Goal: Task Accomplishment & Management: Manage account settings

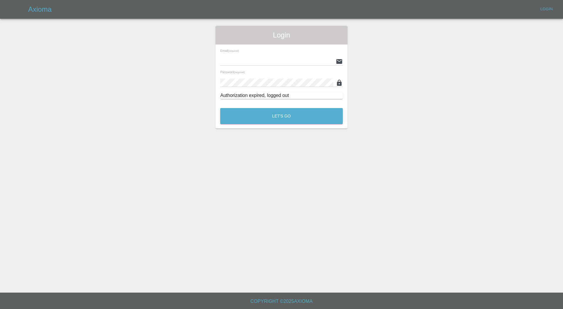
type input "carl.ainsworth@axioma.co.uk"
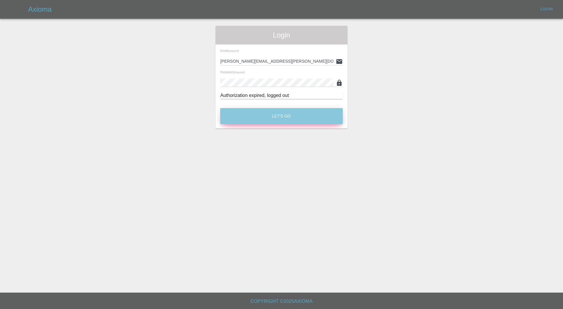
click at [319, 115] on button "Let's Go" at bounding box center [281, 116] width 123 height 16
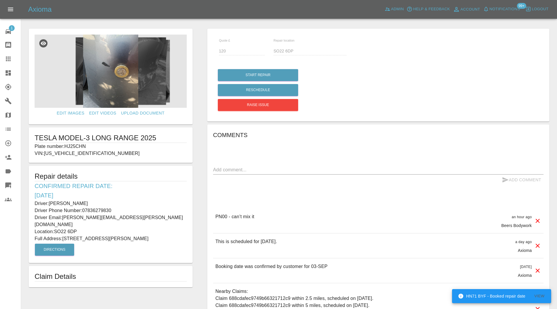
click at [85, 145] on p "Plate number: HJ25CHN" at bounding box center [111, 146] width 152 height 7
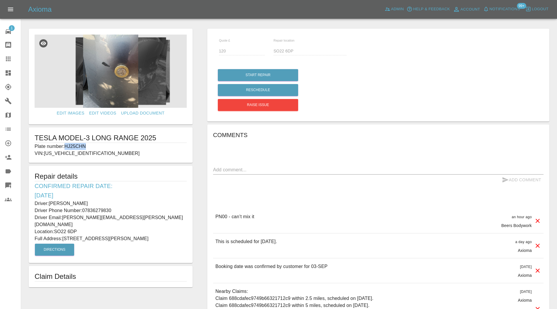
copy p "HJ25CHN"
click at [7, 58] on icon at bounding box center [8, 58] width 7 height 7
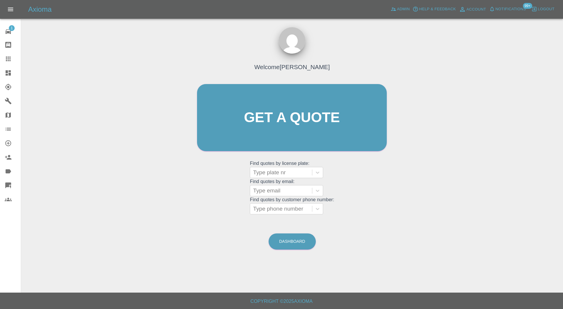
click at [276, 172] on div at bounding box center [281, 173] width 56 height 8
paste input "HJ25CHN"
type input "HJ25CHN"
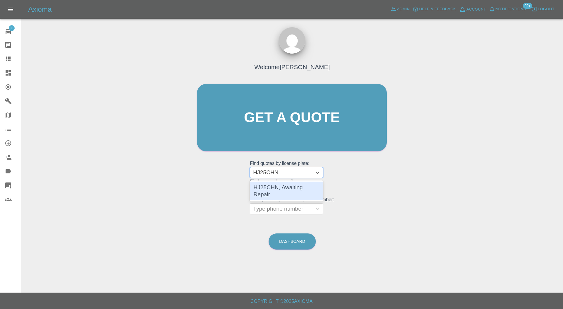
click at [282, 185] on div "HJ25CHN, Awaiting Repair" at bounding box center [286, 191] width 73 height 19
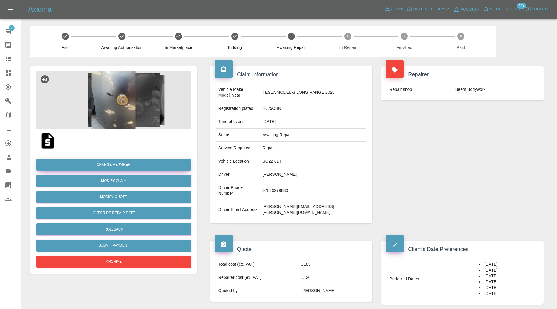
click at [138, 164] on button "Change Repairer" at bounding box center [113, 165] width 154 height 12
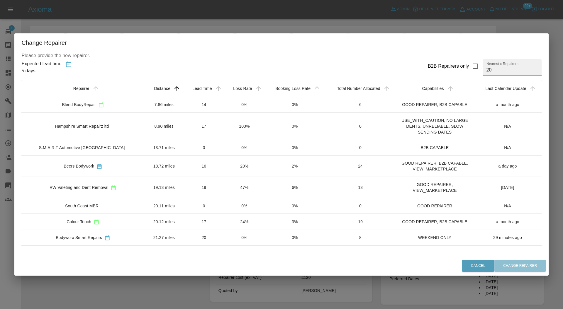
click at [145, 221] on td "20.12 miles" at bounding box center [164, 222] width 39 height 16
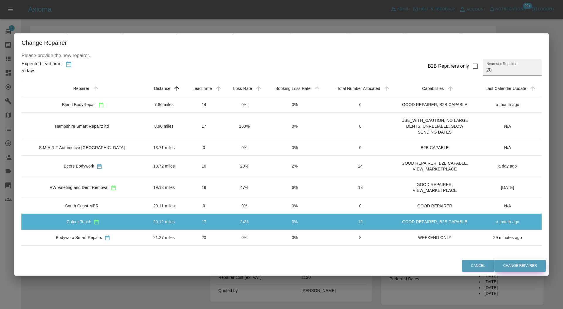
click at [506, 266] on button "Change Repairer" at bounding box center [519, 266] width 51 height 12
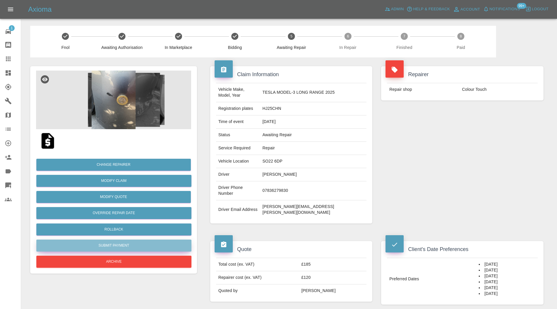
click at [132, 249] on button "Submit Payment" at bounding box center [113, 246] width 155 height 12
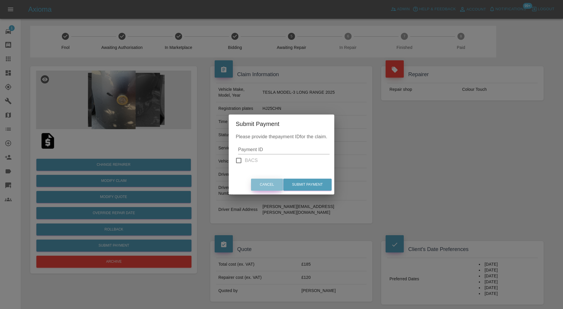
click at [271, 182] on button "Cancel" at bounding box center [267, 185] width 32 height 12
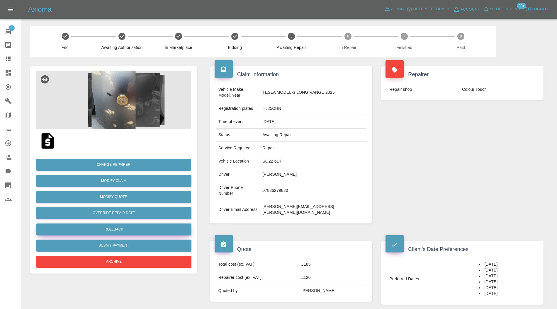
click at [144, 227] on button "Rollback" at bounding box center [113, 230] width 155 height 12
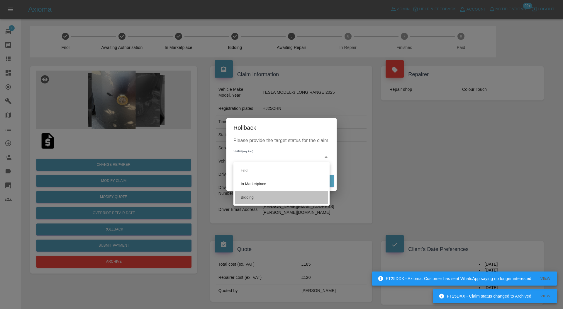
click at [255, 194] on li "Bidding" at bounding box center [281, 197] width 93 height 13
type input "bidding"
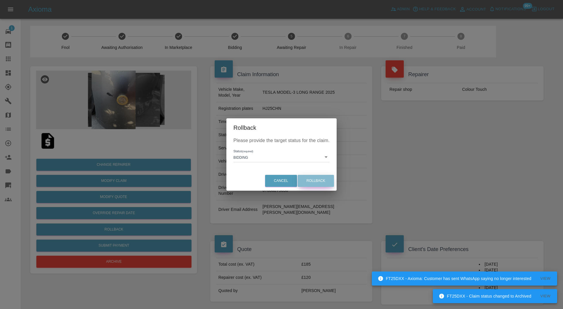
click at [303, 183] on button "Rollback" at bounding box center [316, 181] width 36 height 12
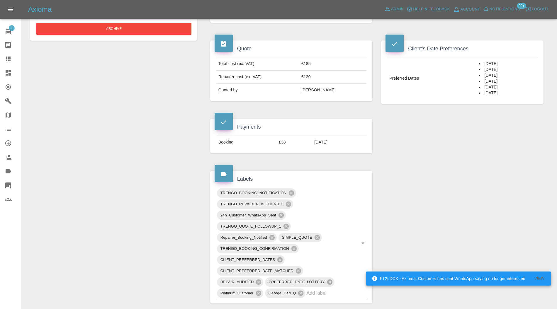
scroll to position [208, 0]
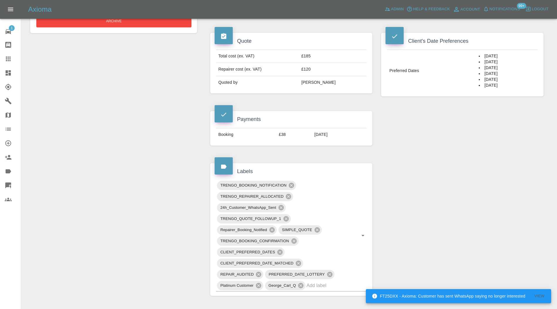
click at [292, 181] on div "TRENGO_BOOKING_NOTIFICATION" at bounding box center [256, 185] width 79 height 9
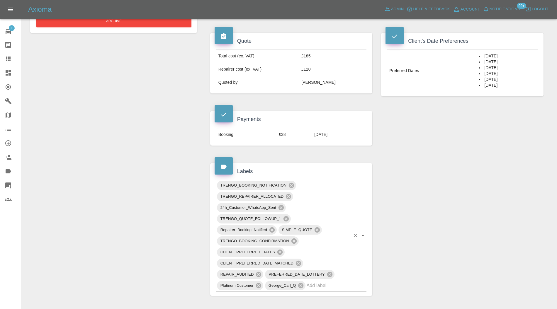
click at [292, 182] on icon at bounding box center [291, 185] width 6 height 6
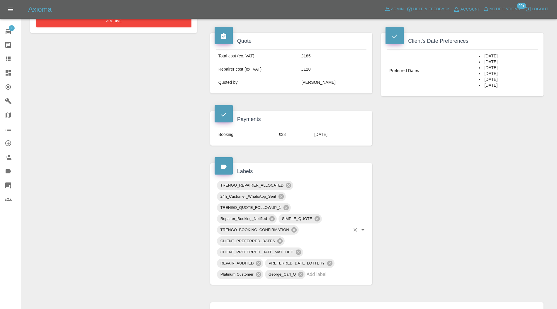
click at [290, 183] on icon at bounding box center [288, 185] width 5 height 5
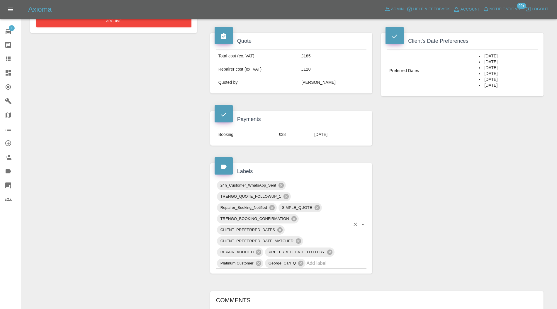
click at [282, 183] on icon at bounding box center [280, 185] width 5 height 5
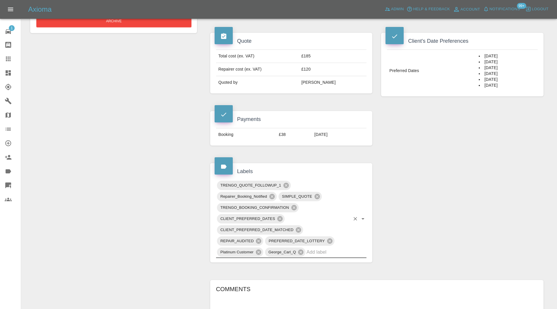
click at [273, 194] on icon at bounding box center [271, 196] width 5 height 5
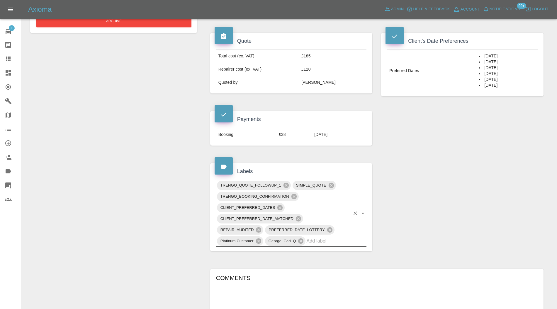
click at [294, 194] on icon at bounding box center [293, 196] width 5 height 5
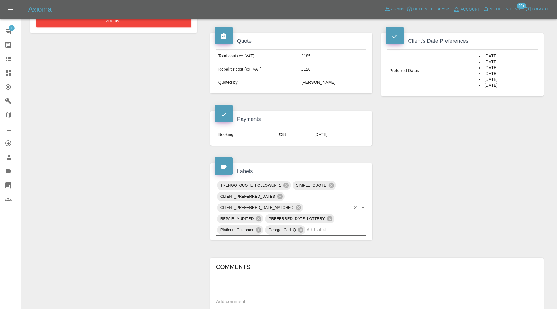
click at [299, 205] on icon at bounding box center [298, 208] width 6 height 6
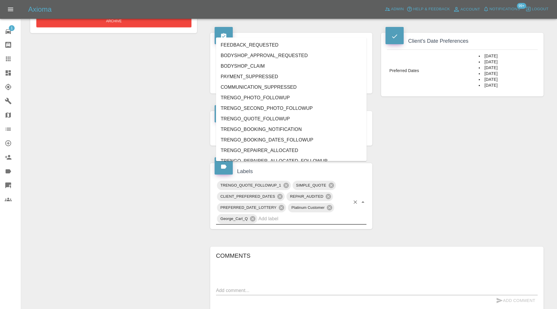
click at [305, 214] on input "text" at bounding box center [304, 218] width 92 height 9
type input "real"
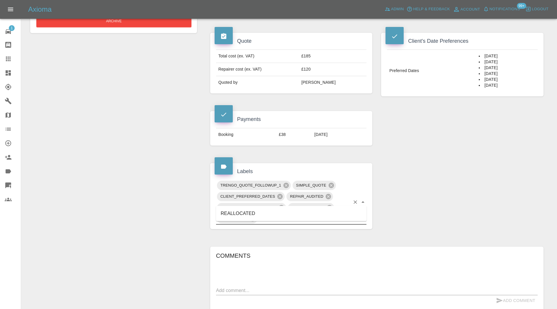
click at [263, 211] on li "REALLOCATED" at bounding box center [291, 213] width 151 height 11
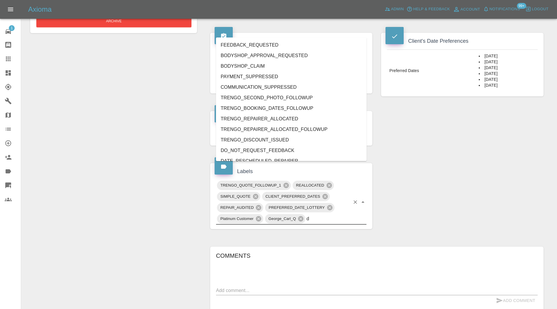
type input "do"
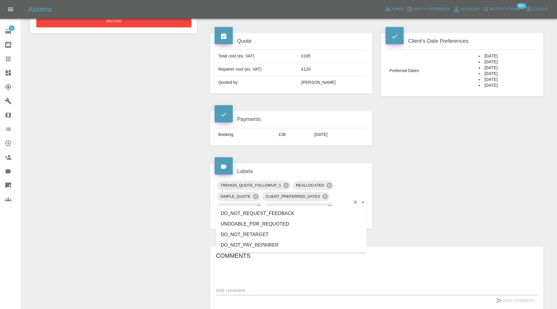
click at [263, 211] on li "DO_NOT_REQUEST_FEEDBACK" at bounding box center [291, 213] width 151 height 11
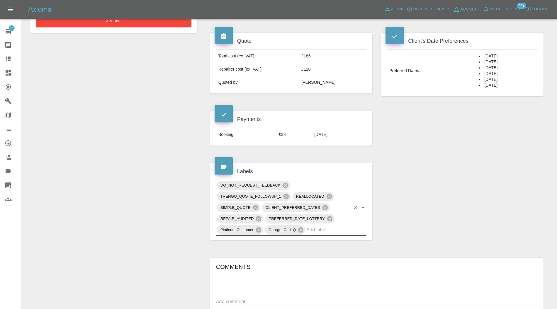
scroll to position [312, 0]
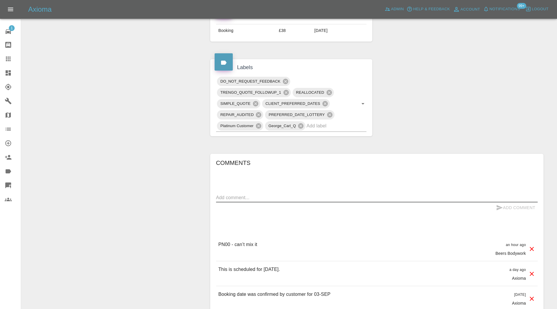
click at [315, 194] on textarea at bounding box center [377, 197] width 322 height 7
type textarea "reallocated and rebooking"
click at [504, 203] on button "Add Comment" at bounding box center [516, 208] width 44 height 11
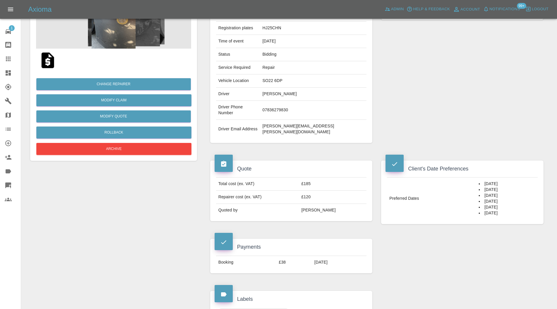
scroll to position [0, 0]
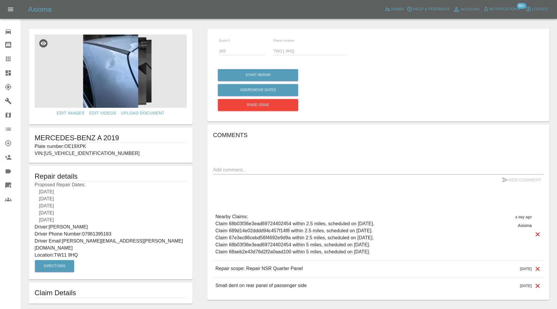
click at [80, 147] on p "Plate number: OE19XPK" at bounding box center [111, 146] width 152 height 7
copy p "OE19XPK"
click at [8, 56] on icon at bounding box center [8, 58] width 7 height 7
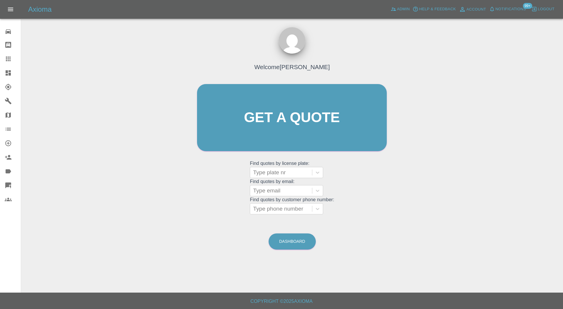
click at [258, 171] on div at bounding box center [281, 173] width 56 height 8
paste input "OE19XPK"
type input "OE19XPK"
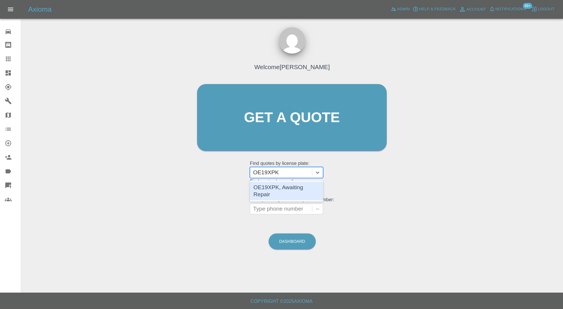
click at [307, 186] on div "OE19XPK, Awaiting Repair" at bounding box center [286, 191] width 73 height 19
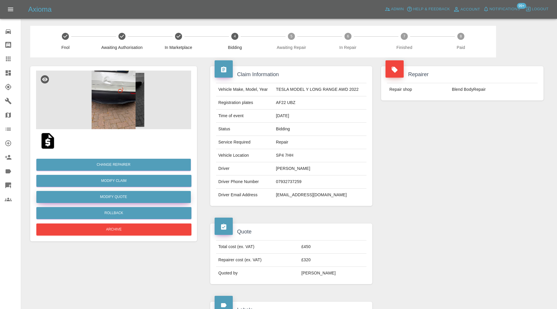
click at [137, 196] on button "Modify Quote" at bounding box center [113, 197] width 154 height 12
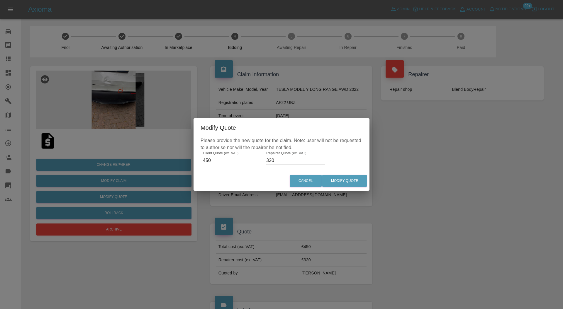
drag, startPoint x: 282, startPoint y: 162, endPoint x: 265, endPoint y: 164, distance: 16.9
click at [266, 164] on input "320" at bounding box center [295, 160] width 59 height 9
type input "360"
click at [335, 180] on button "Modify Quote" at bounding box center [344, 181] width 45 height 12
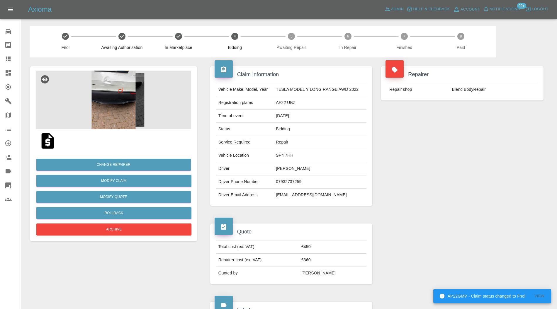
click at [125, 94] on img at bounding box center [113, 100] width 155 height 59
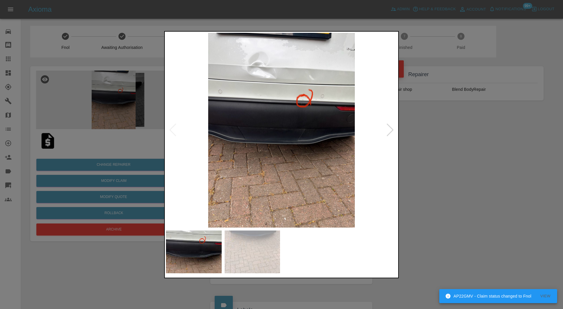
click at [390, 130] on div at bounding box center [390, 130] width 8 height 13
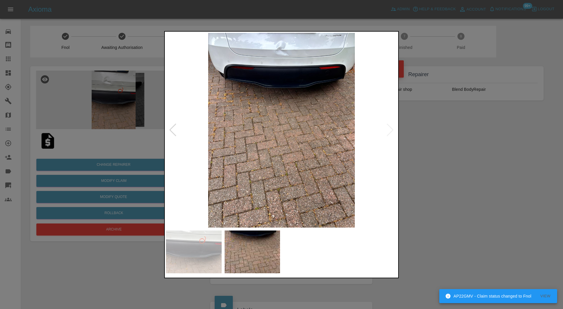
click at [390, 130] on img at bounding box center [281, 130] width 231 height 195
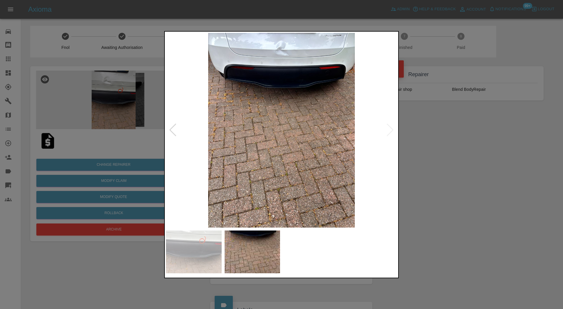
click at [448, 134] on div at bounding box center [281, 154] width 563 height 309
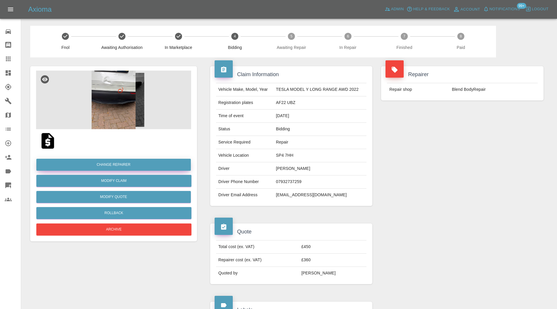
click at [137, 165] on button "Change Repairer" at bounding box center [113, 165] width 154 height 12
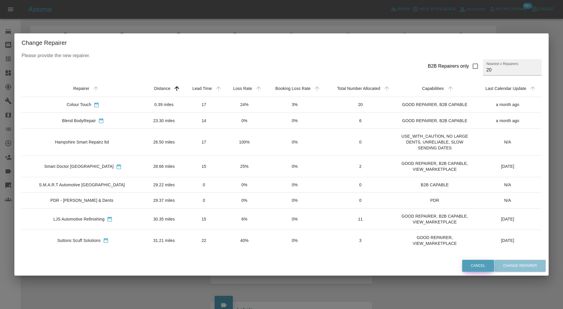
click at [463, 264] on button "Cancel" at bounding box center [478, 266] width 32 height 12
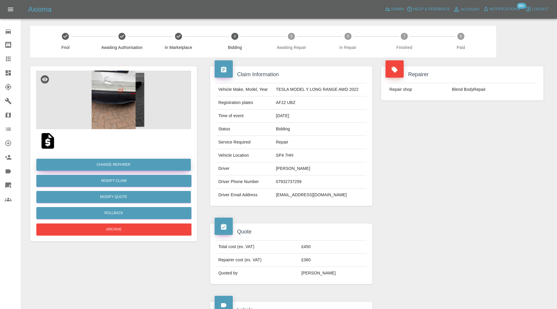
click at [103, 162] on button "Change Repairer" at bounding box center [113, 165] width 154 height 12
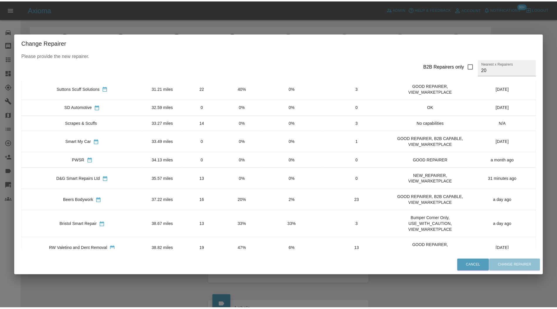
scroll to position [156, 0]
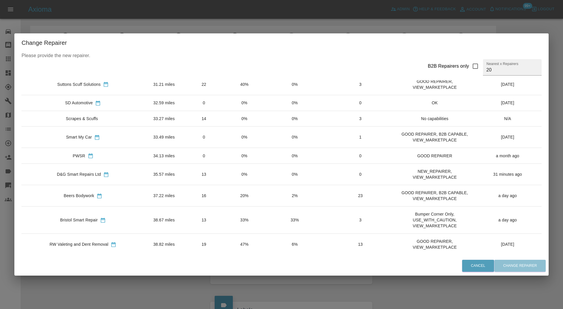
click at [192, 190] on td "16" at bounding box center [203, 195] width 41 height 21
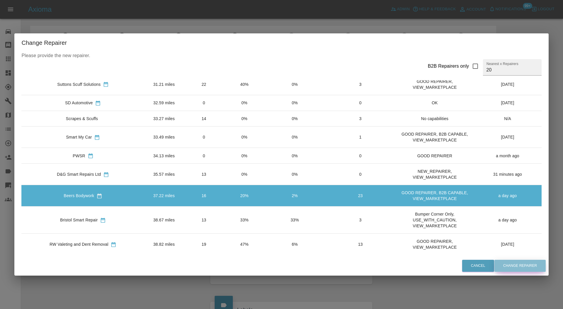
click at [501, 261] on button "Change Repairer" at bounding box center [519, 266] width 51 height 12
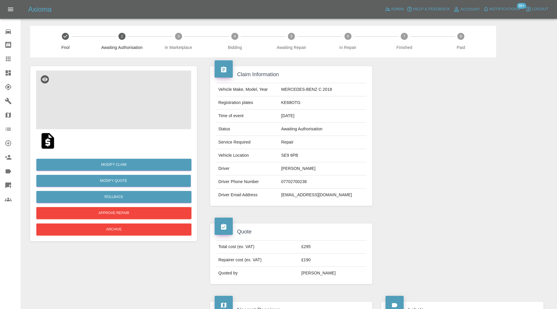
click at [132, 117] on img at bounding box center [113, 100] width 155 height 59
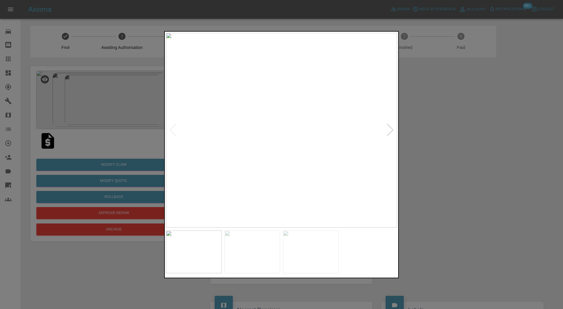
click at [387, 130] on div at bounding box center [390, 130] width 8 height 13
click at [274, 130] on img at bounding box center [281, 130] width 231 height 195
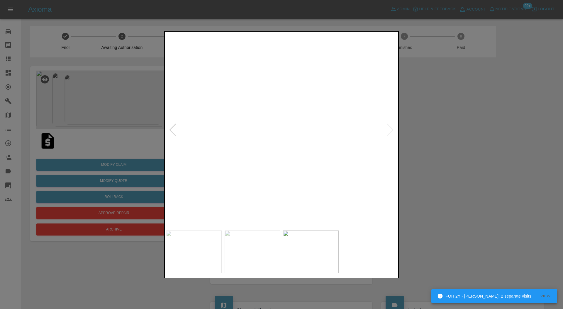
click at [213, 246] on img at bounding box center [194, 252] width 56 height 43
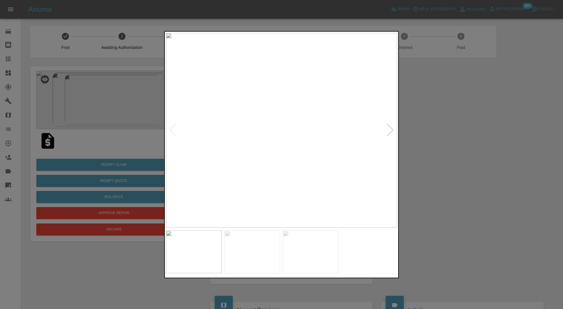
click at [469, 185] on div at bounding box center [281, 154] width 563 height 309
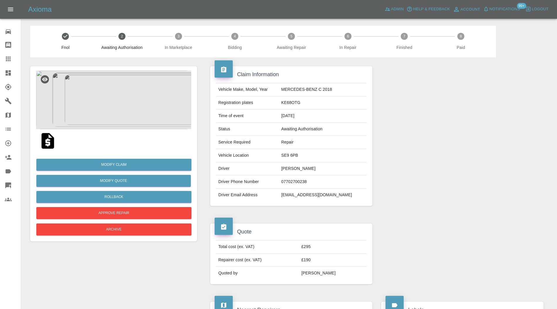
click at [121, 107] on img at bounding box center [113, 100] width 155 height 59
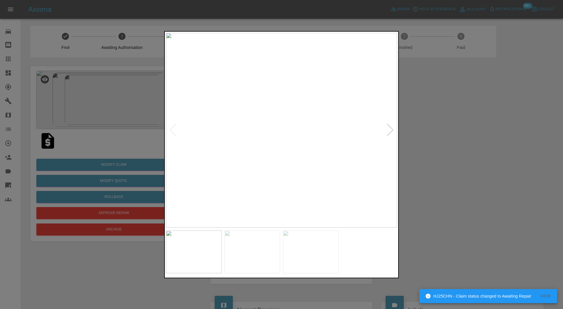
click at [387, 129] on div at bounding box center [390, 130] width 8 height 13
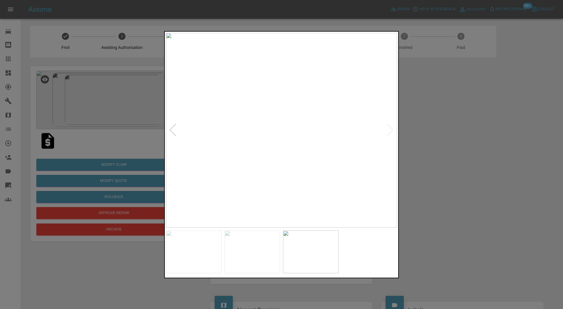
click at [268, 125] on img at bounding box center [281, 130] width 231 height 195
click at [489, 126] on div at bounding box center [281, 154] width 563 height 309
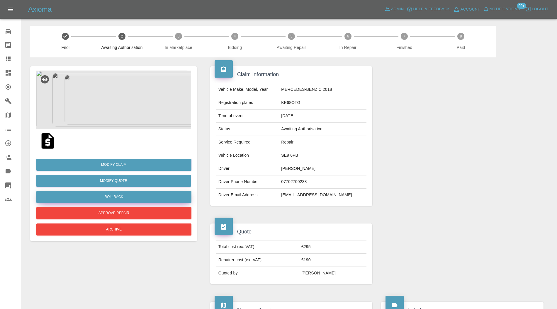
click at [144, 195] on button "Rollback" at bounding box center [113, 197] width 155 height 12
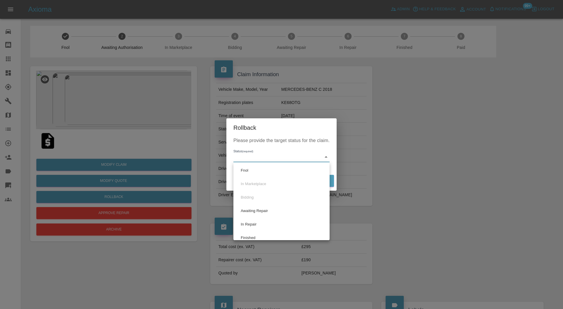
click at [248, 169] on li "Fnol" at bounding box center [281, 170] width 93 height 13
type input "fnol"
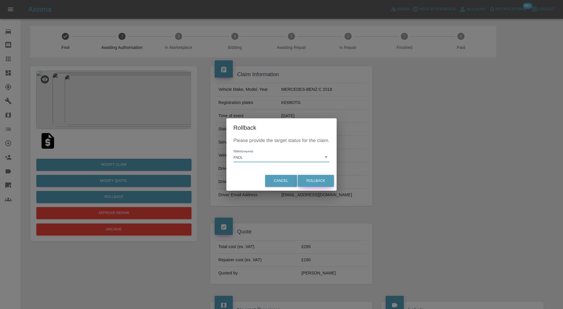
click at [314, 177] on button "Rollback" at bounding box center [316, 181] width 36 height 12
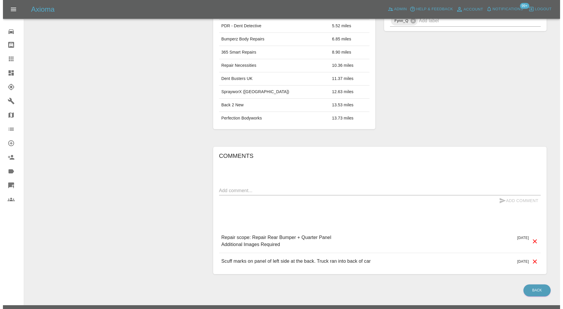
scroll to position [336, 0]
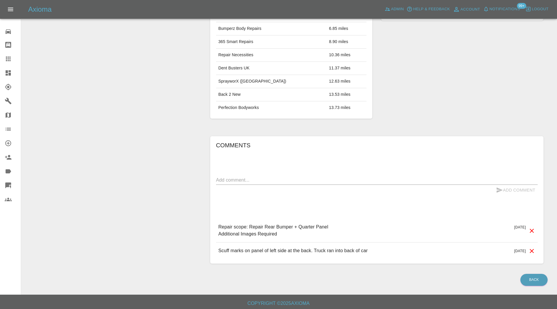
click at [533, 230] on icon at bounding box center [532, 231] width 4 height 4
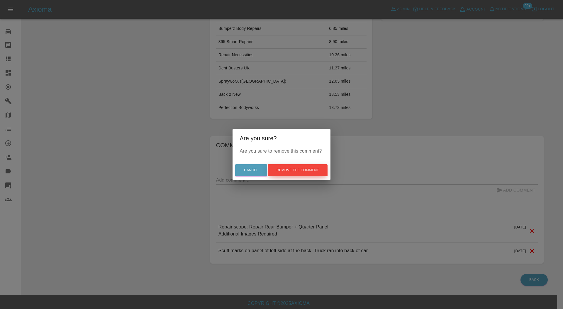
click at [307, 169] on button "Remove the comment" at bounding box center [298, 170] width 60 height 12
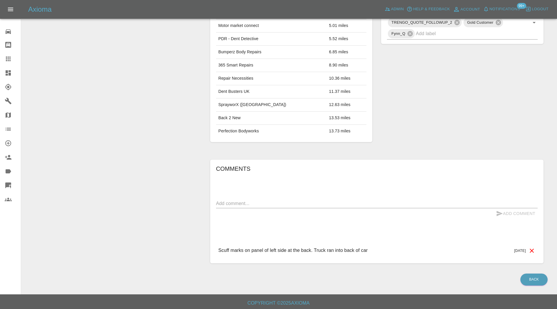
scroll to position [0, 0]
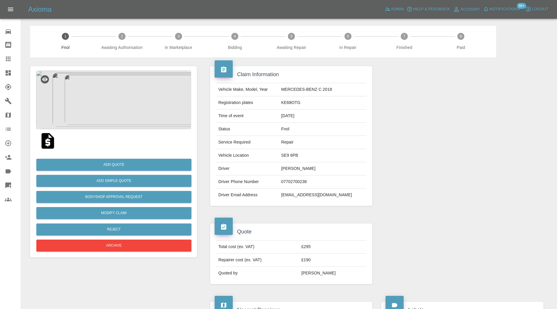
click at [113, 144] on div at bounding box center [113, 140] width 155 height 23
click at [115, 107] on img at bounding box center [113, 100] width 155 height 59
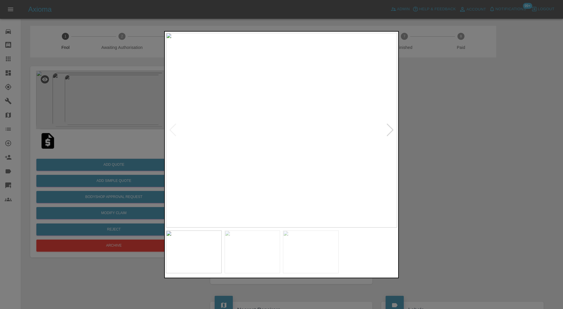
click at [386, 124] on div at bounding box center [390, 130] width 8 height 13
click at [441, 123] on div at bounding box center [281, 154] width 563 height 309
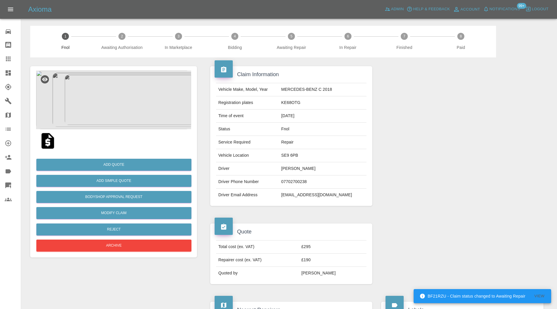
click at [115, 111] on img at bounding box center [113, 100] width 155 height 59
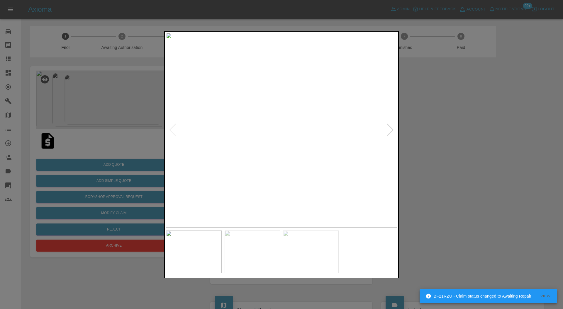
click at [388, 128] on div at bounding box center [390, 130] width 8 height 13
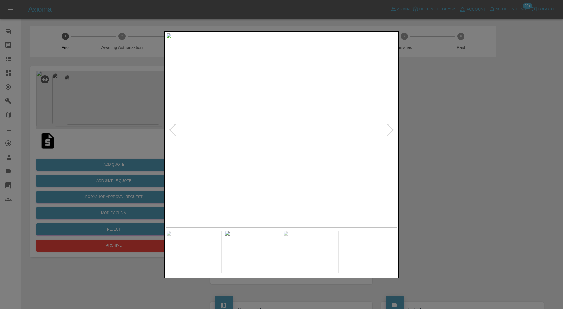
click at [315, 127] on img at bounding box center [281, 130] width 231 height 195
click at [310, 156] on img at bounding box center [266, 113] width 693 height 585
click at [389, 126] on div at bounding box center [390, 130] width 8 height 13
click at [275, 149] on img at bounding box center [281, 130] width 231 height 195
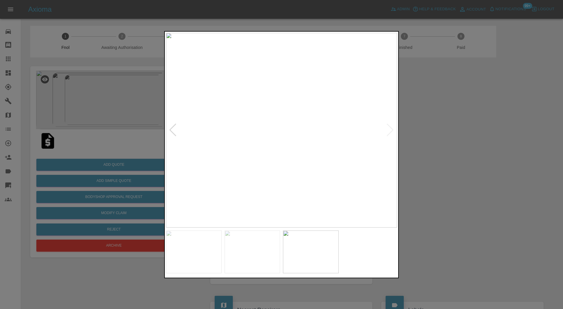
click at [275, 149] on img at bounding box center [281, 130] width 231 height 195
click at [175, 159] on img at bounding box center [276, 41] width 693 height 585
click at [288, 144] on img at bounding box center [277, 108] width 693 height 585
click at [497, 108] on div at bounding box center [281, 154] width 563 height 309
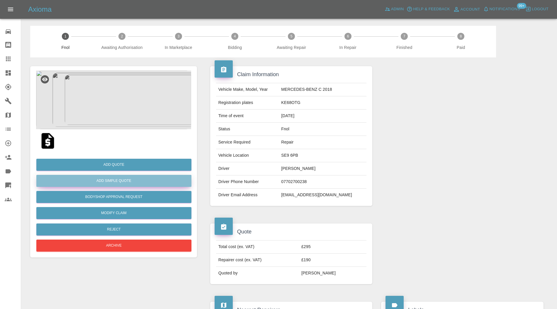
click at [165, 178] on button "Add Simple Quote" at bounding box center [113, 181] width 155 height 12
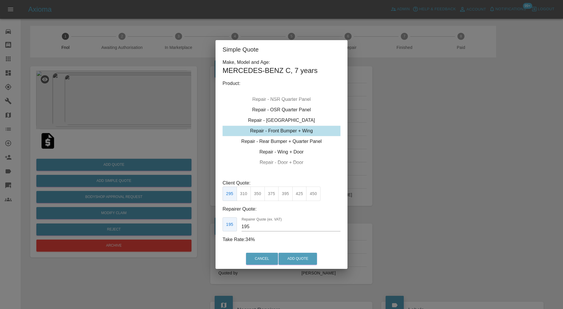
click at [270, 143] on div "Repair - Rear Bumper + Quarter Panel" at bounding box center [281, 141] width 118 height 11
click at [286, 194] on button "395" at bounding box center [285, 194] width 14 height 14
click at [271, 228] on input "250" at bounding box center [291, 226] width 99 height 9
type input "265"
click at [295, 256] on button "Add Quote" at bounding box center [297, 259] width 38 height 12
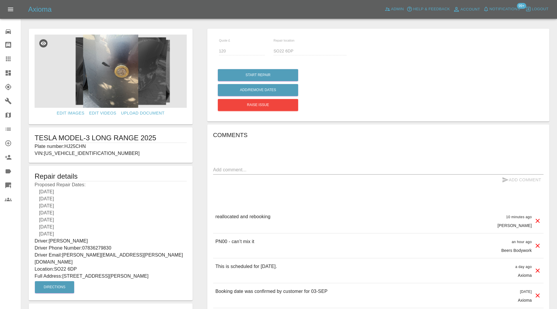
click at [119, 80] on img at bounding box center [111, 71] width 152 height 73
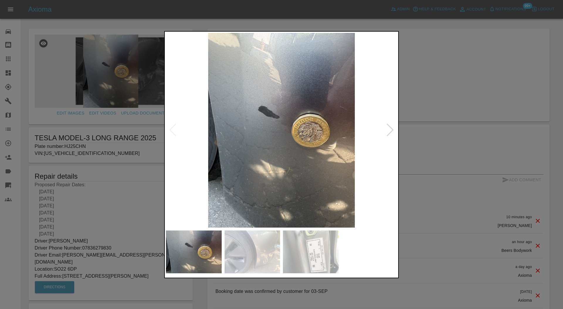
click at [266, 256] on img at bounding box center [253, 252] width 56 height 43
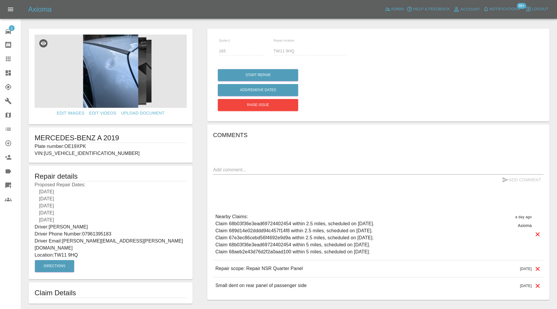
click at [7, 55] on link "Claims" at bounding box center [10, 59] width 21 height 14
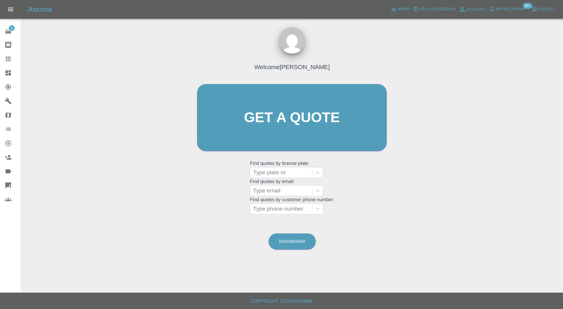
click at [298, 174] on div at bounding box center [281, 173] width 56 height 8
type input "kx19"
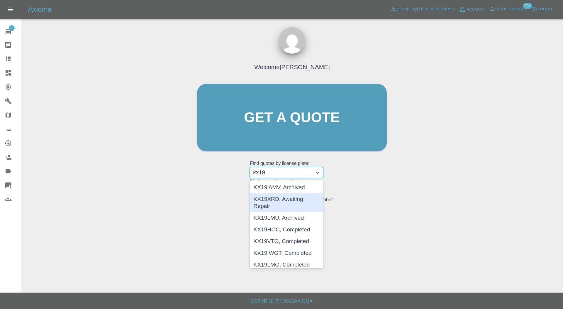
click at [296, 201] on div "KX19XRD, Awaiting Repair" at bounding box center [286, 202] width 73 height 19
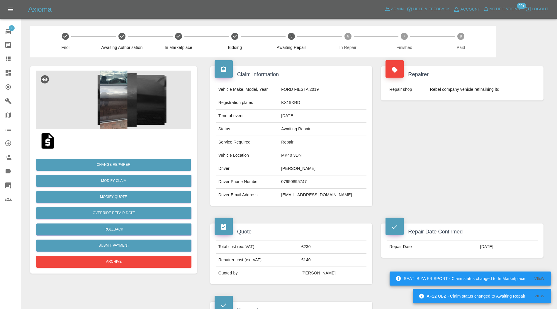
click at [115, 112] on img at bounding box center [113, 100] width 155 height 59
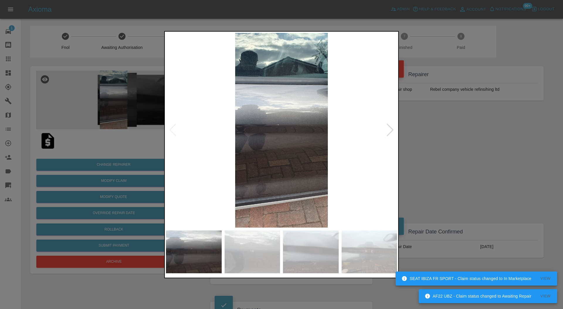
click at [412, 133] on div at bounding box center [281, 154] width 563 height 309
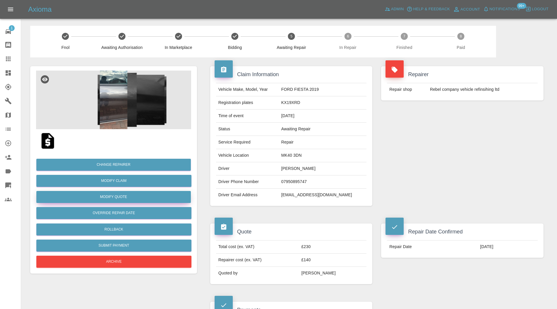
click at [152, 196] on button "Modify Quote" at bounding box center [113, 197] width 154 height 12
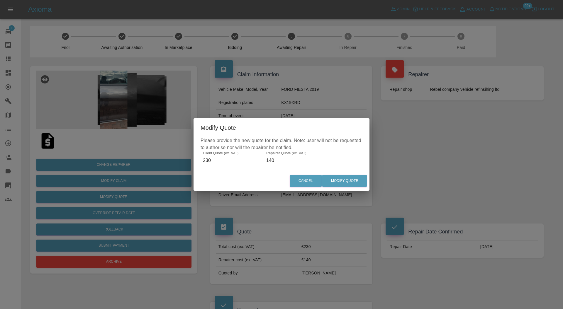
click at [290, 163] on input "140" at bounding box center [295, 160] width 59 height 9
type input "160"
click at [344, 178] on button "Modify Quote" at bounding box center [344, 181] width 45 height 12
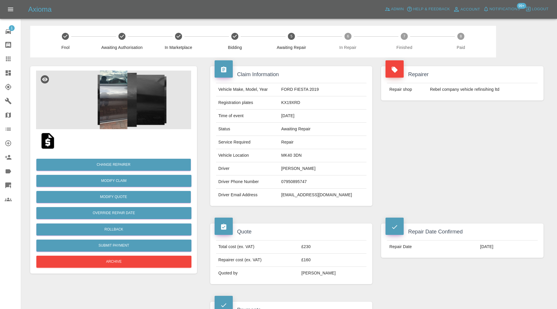
click at [7, 57] on icon at bounding box center [8, 59] width 5 height 5
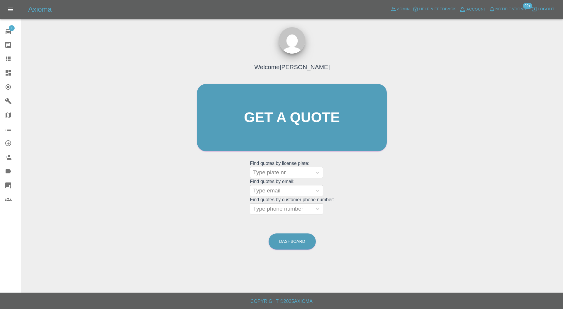
click at [267, 175] on div at bounding box center [281, 173] width 56 height 8
type input "ya21"
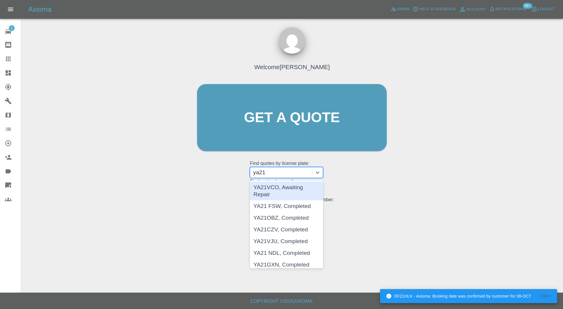
click at [295, 188] on div "YA21VCO, Awaiting Repair" at bounding box center [286, 191] width 73 height 19
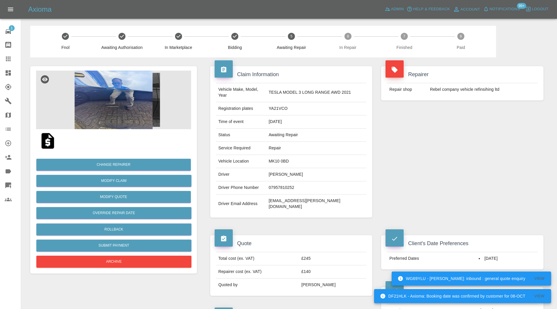
click at [130, 104] on img at bounding box center [113, 100] width 155 height 59
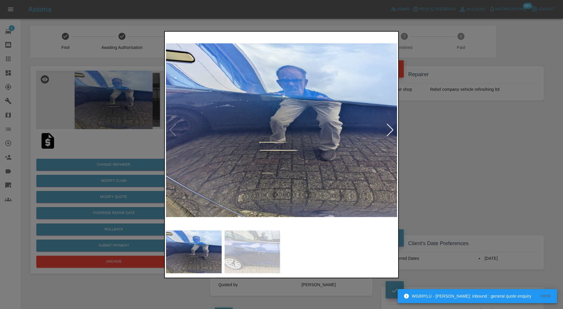
click at [388, 129] on div at bounding box center [390, 130] width 8 height 13
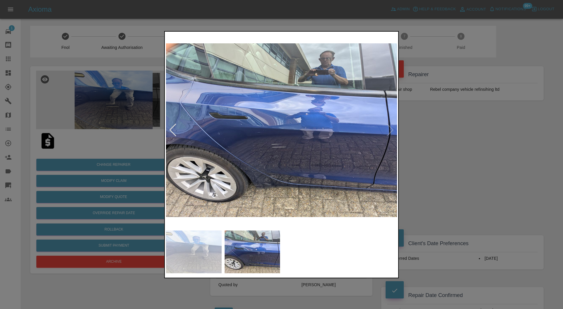
click at [388, 129] on img at bounding box center [281, 130] width 231 height 195
click at [173, 129] on div at bounding box center [173, 130] width 8 height 13
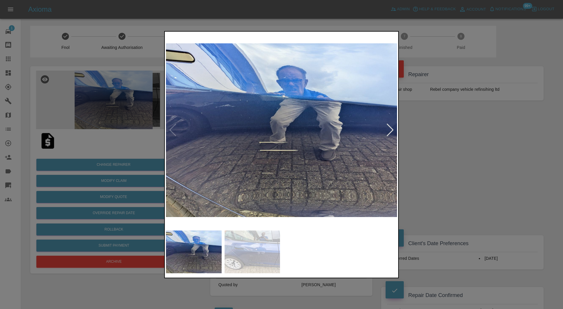
click at [391, 128] on div at bounding box center [390, 130] width 8 height 13
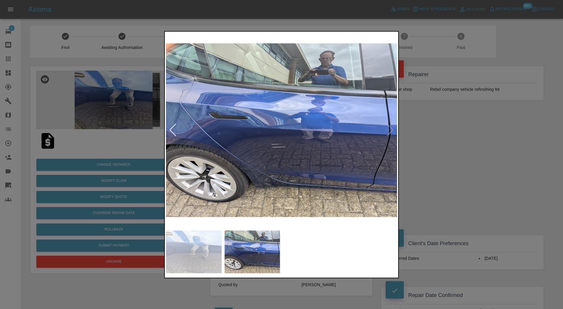
click at [391, 128] on img at bounding box center [281, 130] width 231 height 195
click at [430, 130] on div at bounding box center [281, 154] width 563 height 309
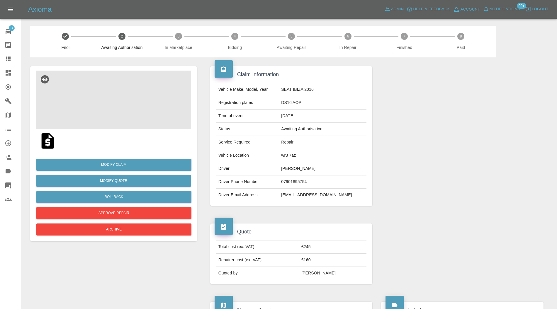
click at [118, 97] on img at bounding box center [113, 100] width 155 height 59
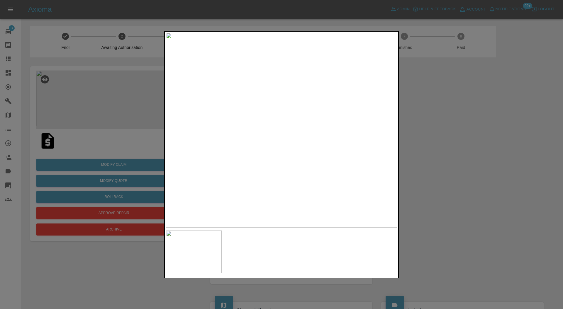
click at [427, 131] on div at bounding box center [281, 154] width 563 height 309
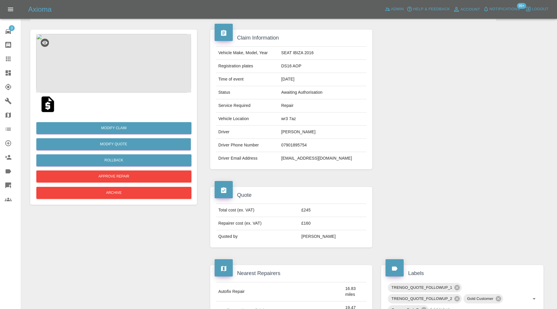
scroll to position [30, 0]
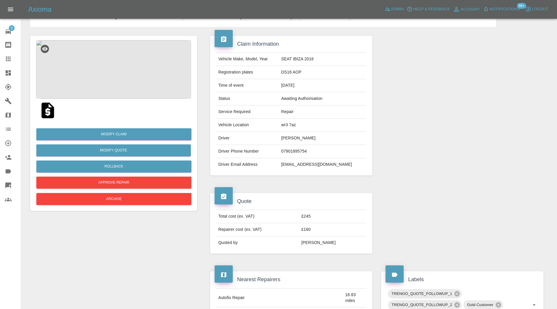
click at [48, 111] on img at bounding box center [47, 110] width 19 height 19
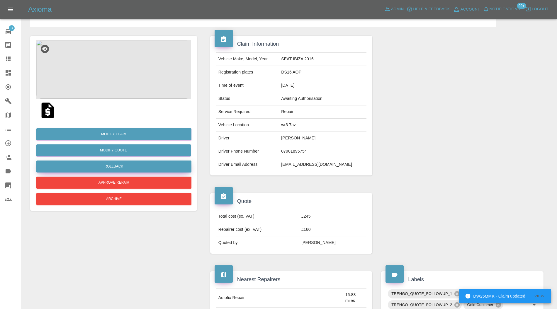
click at [116, 166] on button "Rollback" at bounding box center [113, 167] width 155 height 12
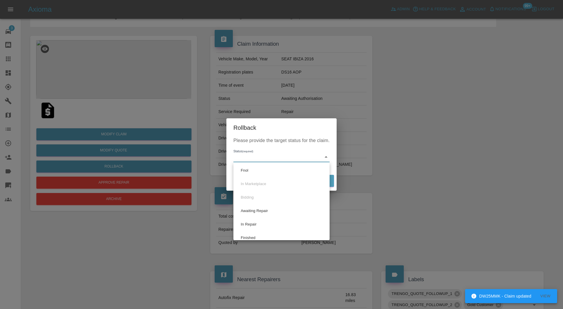
click at [273, 168] on li "Fnol" at bounding box center [281, 170] width 93 height 13
type input "fnol"
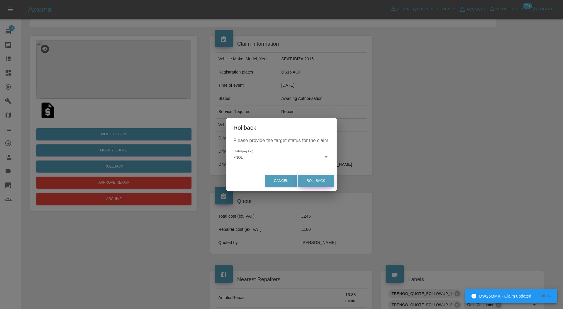
click at [310, 177] on button "Rollback" at bounding box center [316, 181] width 36 height 12
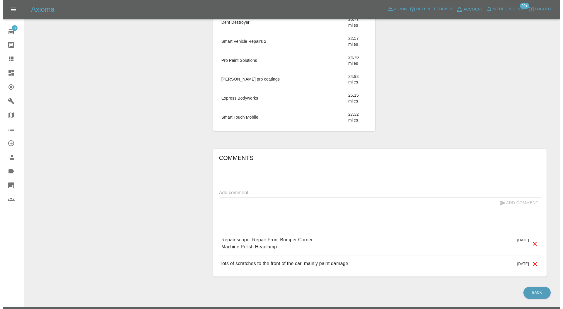
scroll to position [395, 0]
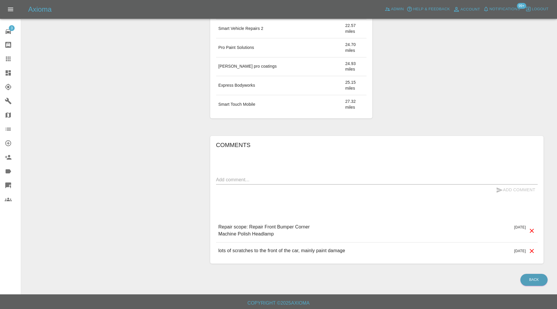
click at [527, 227] on div "[DATE]" at bounding box center [524, 231] width 21 height 14
click at [531, 229] on icon at bounding box center [532, 231] width 4 height 4
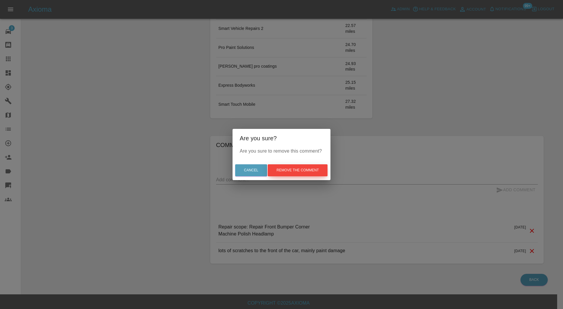
click at [310, 169] on button "Remove the comment" at bounding box center [298, 170] width 60 height 12
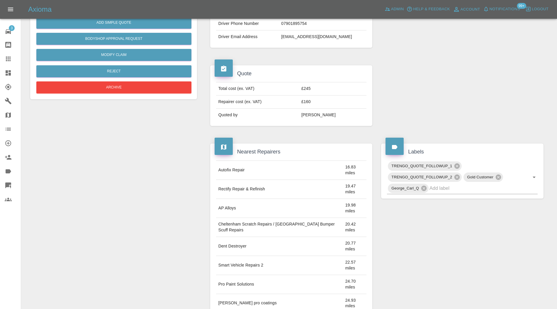
scroll to position [52, 0]
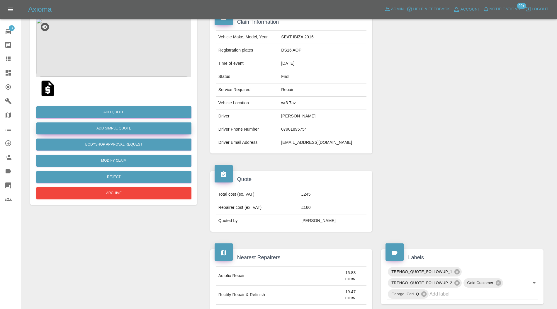
click at [113, 126] on button "Add Simple Quote" at bounding box center [113, 129] width 155 height 12
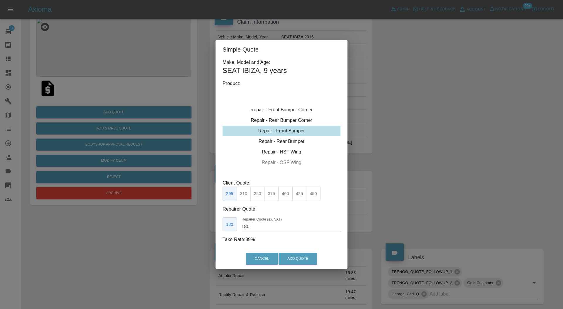
click at [307, 111] on div "Repair - Front Bumper Corner" at bounding box center [281, 110] width 118 height 11
click at [255, 193] on button "215" at bounding box center [257, 194] width 14 height 14
type input "135"
click at [300, 259] on button "Add Quote" at bounding box center [297, 259] width 38 height 12
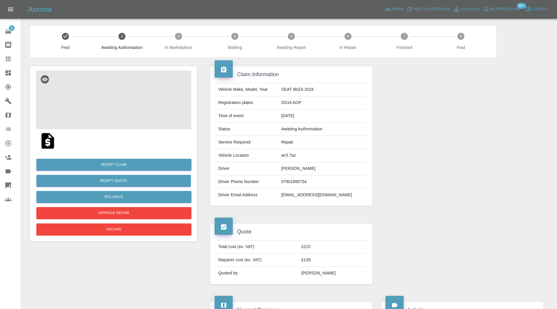
scroll to position [156, 0]
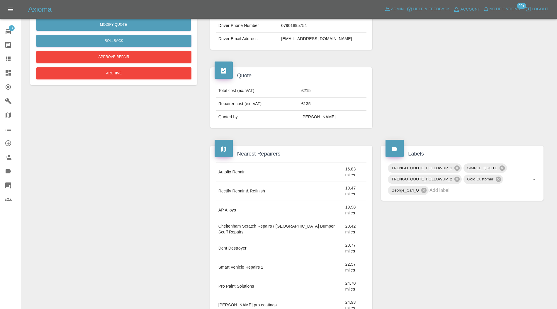
click at [456, 176] on icon at bounding box center [457, 179] width 6 height 6
click at [456, 164] on div "TRENGO_QUOTE_FOLLOWUP_1" at bounding box center [425, 168] width 74 height 9
click at [457, 166] on icon at bounding box center [456, 168] width 5 height 5
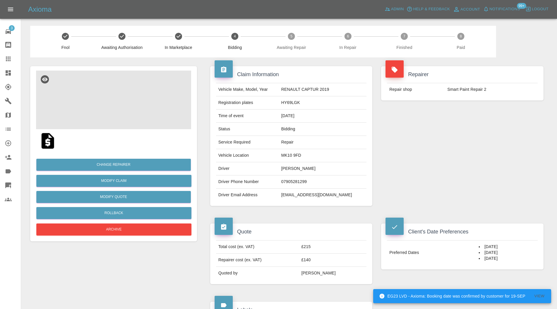
click at [88, 107] on img at bounding box center [113, 100] width 155 height 59
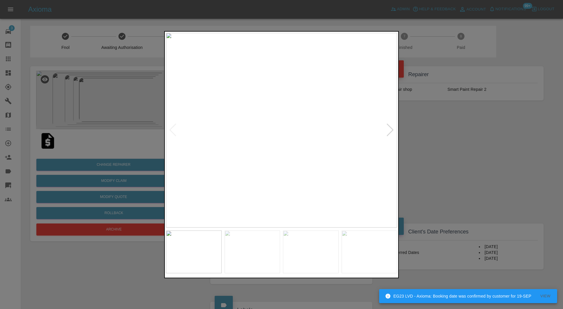
click at [390, 130] on div at bounding box center [390, 130] width 8 height 13
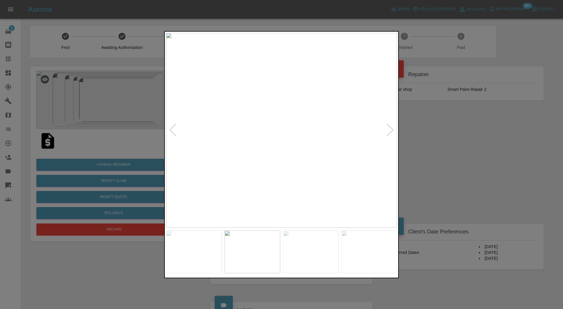
click at [390, 130] on div at bounding box center [390, 130] width 8 height 13
click at [390, 130] on img at bounding box center [281, 130] width 231 height 195
click at [441, 125] on div at bounding box center [281, 154] width 563 height 309
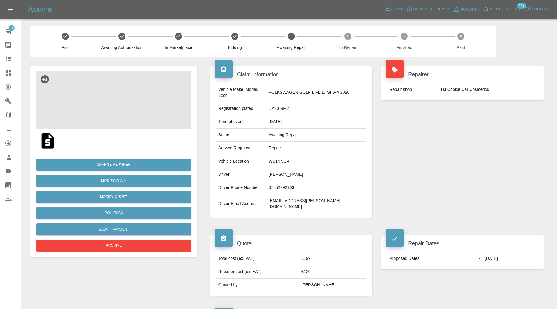
click at [118, 104] on img at bounding box center [113, 100] width 155 height 59
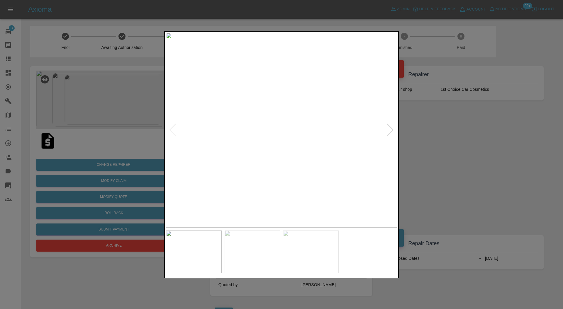
click at [390, 127] on div at bounding box center [390, 130] width 8 height 13
click at [390, 127] on img at bounding box center [281, 130] width 231 height 195
click at [423, 143] on div at bounding box center [281, 154] width 563 height 309
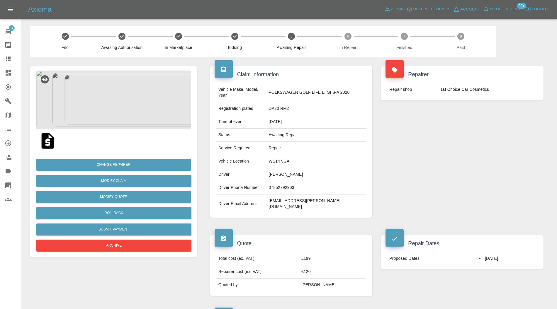
click at [116, 99] on img at bounding box center [113, 100] width 155 height 59
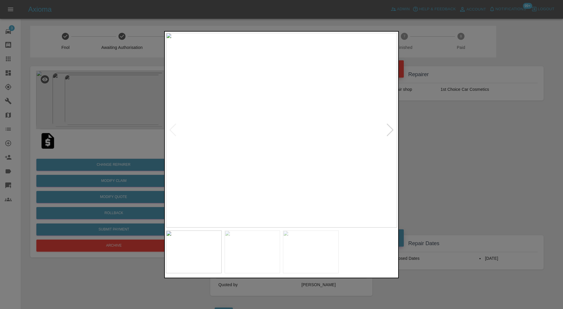
click at [317, 251] on img at bounding box center [311, 252] width 56 height 43
click at [387, 127] on img at bounding box center [281, 130] width 231 height 195
click at [256, 242] on img at bounding box center [253, 252] width 56 height 43
click at [423, 153] on div at bounding box center [281, 154] width 563 height 309
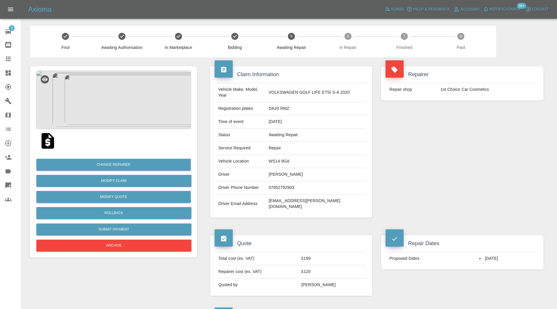
click at [104, 99] on img at bounding box center [113, 100] width 155 height 59
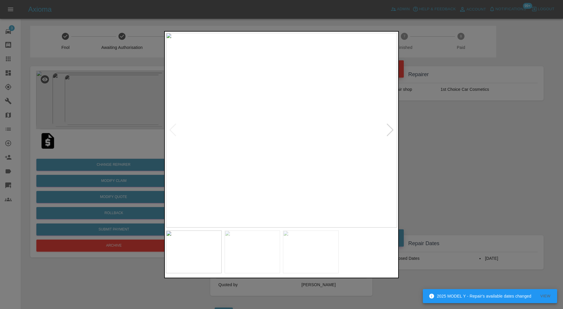
click at [423, 130] on div at bounding box center [281, 154] width 563 height 309
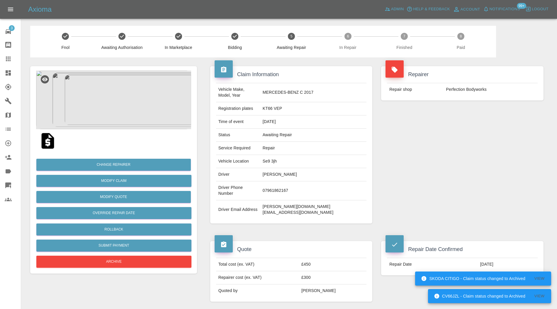
click at [113, 113] on img at bounding box center [113, 100] width 155 height 59
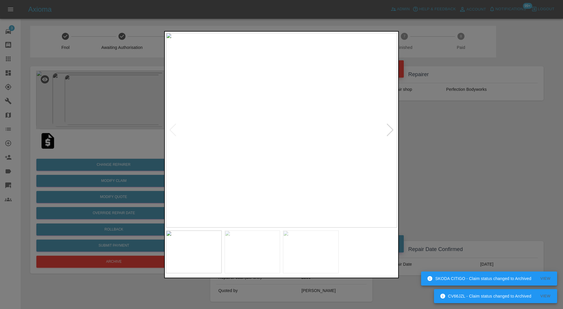
click at [390, 130] on div at bounding box center [390, 130] width 8 height 13
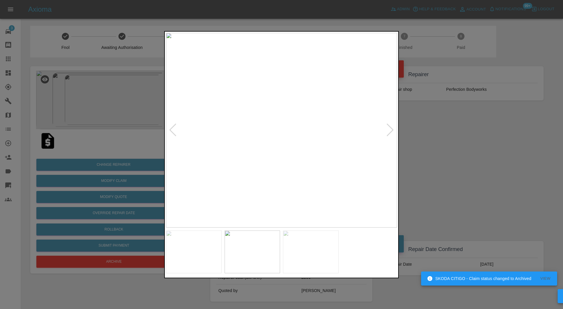
click at [390, 130] on div at bounding box center [390, 130] width 8 height 13
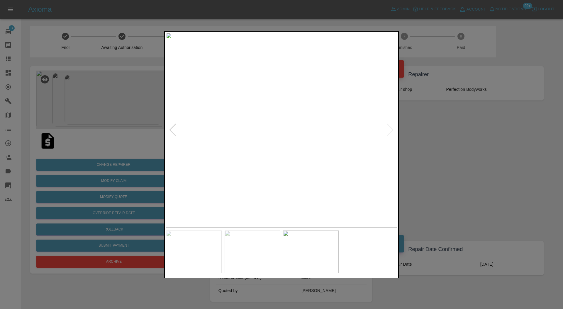
click at [390, 130] on img at bounding box center [281, 130] width 231 height 195
click at [421, 128] on div at bounding box center [281, 154] width 563 height 309
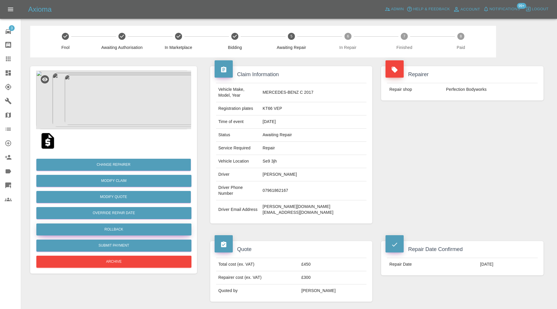
click at [129, 231] on button "Rollback" at bounding box center [113, 230] width 155 height 12
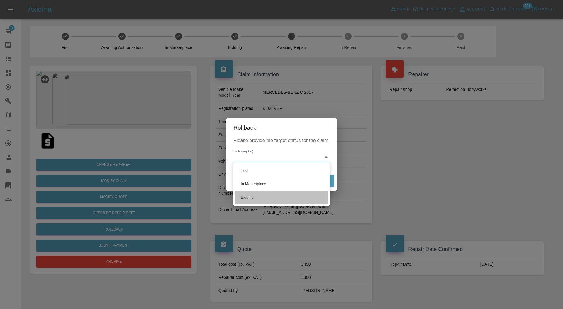
click at [272, 194] on li "Bidding" at bounding box center [281, 197] width 93 height 13
type input "bidding"
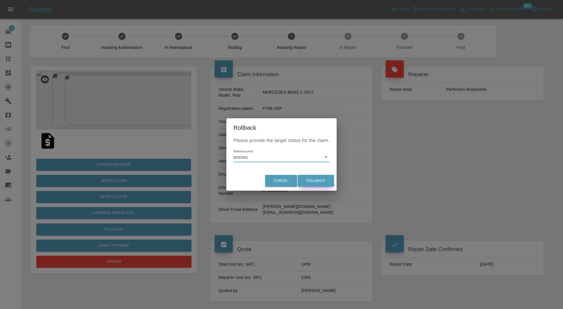
click at [311, 183] on button "Rollback" at bounding box center [316, 181] width 36 height 12
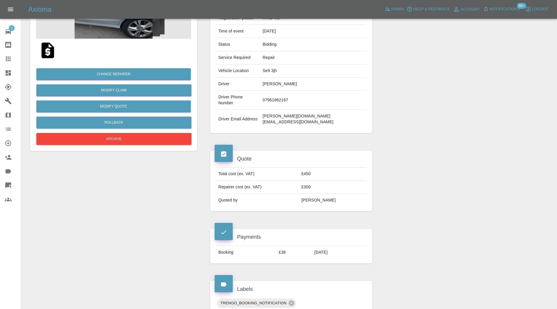
scroll to position [208, 0]
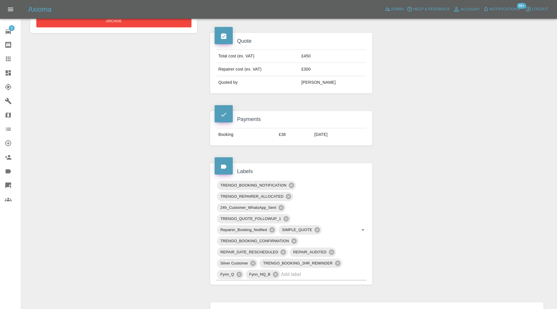
click at [291, 183] on icon at bounding box center [291, 185] width 5 height 5
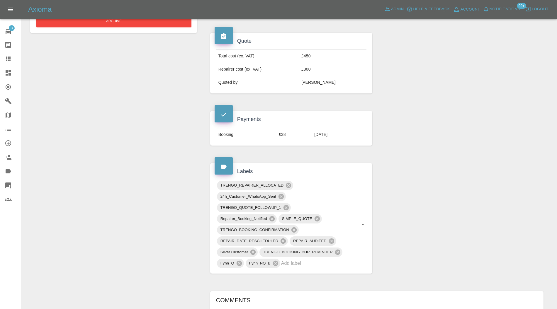
click at [283, 194] on icon at bounding box center [280, 196] width 5 height 5
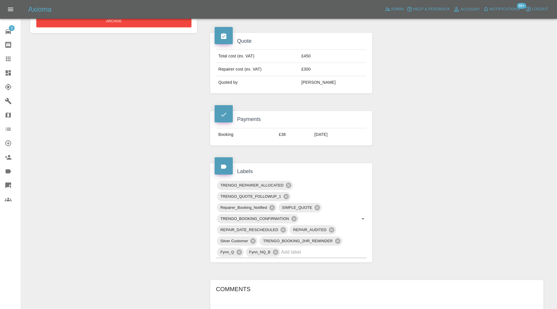
click at [273, 205] on icon at bounding box center [272, 208] width 6 height 6
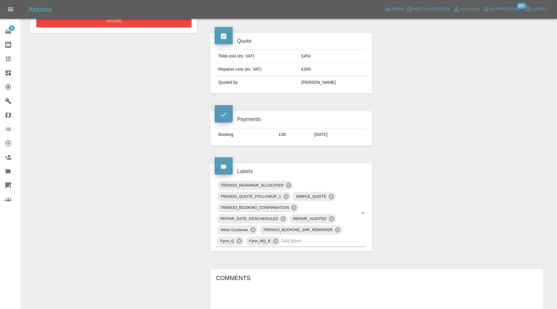
click at [293, 205] on icon at bounding box center [294, 208] width 6 height 6
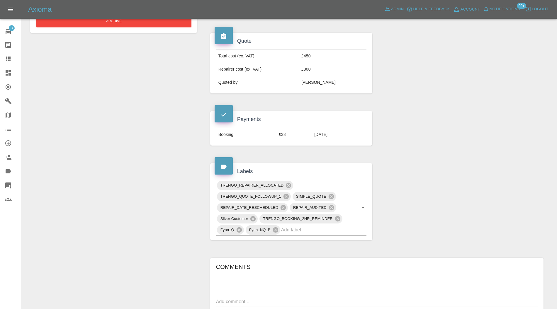
click at [339, 216] on icon at bounding box center [337, 218] width 5 height 5
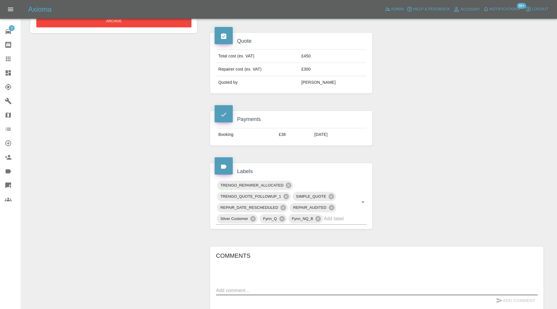
click at [291, 287] on textarea at bounding box center [377, 290] width 322 height 7
type textarea "please send new dates"
click at [501, 297] on icon "submit" at bounding box center [499, 300] width 7 height 7
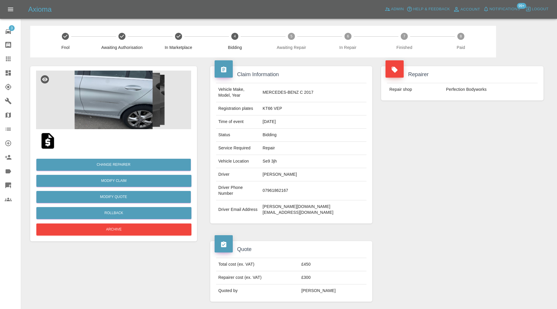
scroll to position [260, 0]
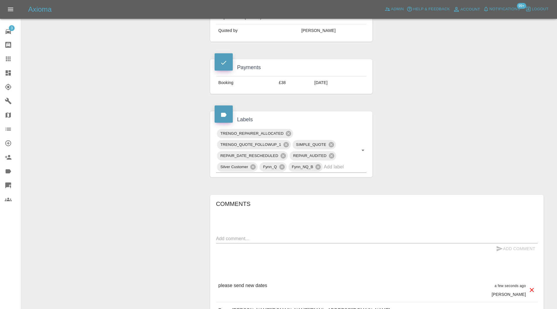
click at [339, 162] on input "text" at bounding box center [337, 166] width 26 height 9
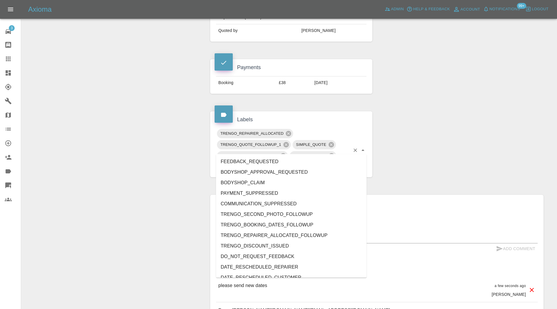
type input "do"
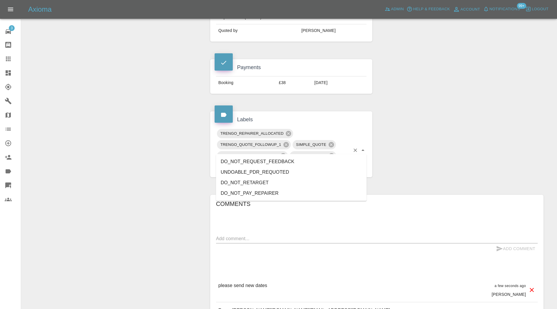
click at [287, 159] on li "DO_NOT_REQUEST_FEEDBACK" at bounding box center [291, 162] width 151 height 11
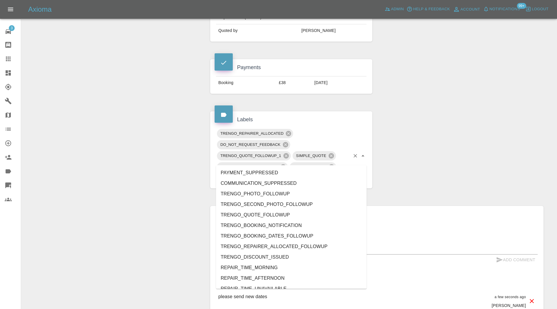
type input "neg"
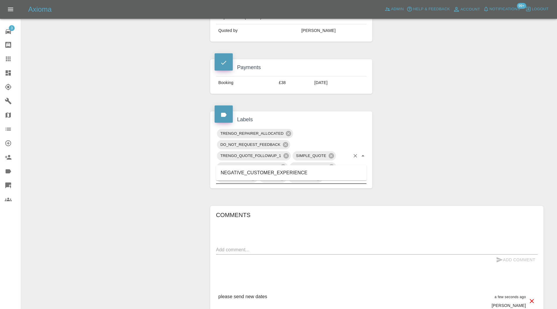
click at [292, 175] on li "NEGATIVE_CUSTOMER_EXPERIENCE" at bounding box center [291, 173] width 151 height 11
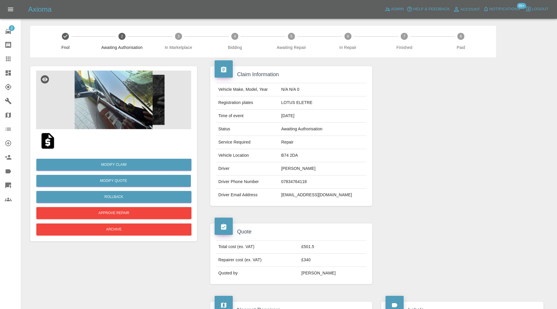
click at [125, 106] on img at bounding box center [113, 100] width 155 height 59
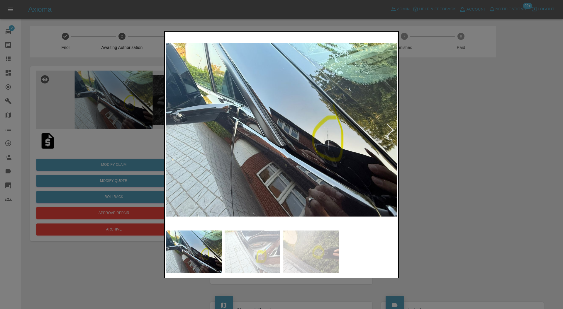
click at [272, 248] on img at bounding box center [253, 252] width 56 height 43
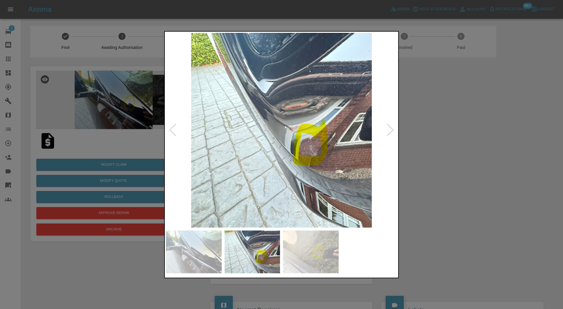
click at [316, 245] on img at bounding box center [311, 252] width 56 height 43
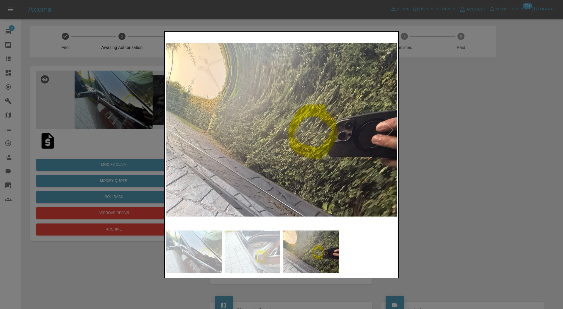
click at [423, 169] on div at bounding box center [281, 154] width 563 height 309
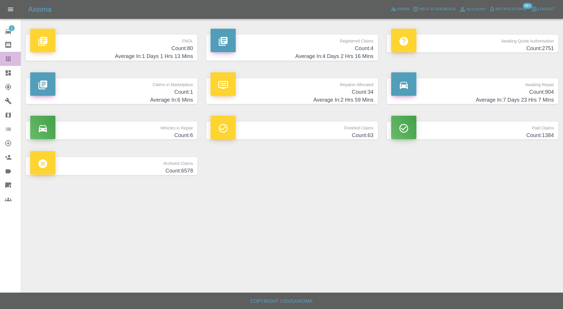
click at [8, 55] on link "Claims" at bounding box center [10, 59] width 21 height 14
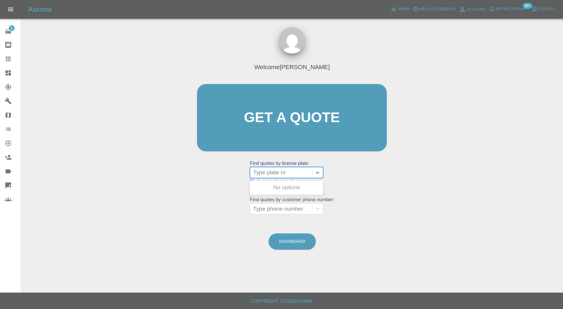
click at [266, 171] on div at bounding box center [281, 173] width 56 height 8
type input "ya21"
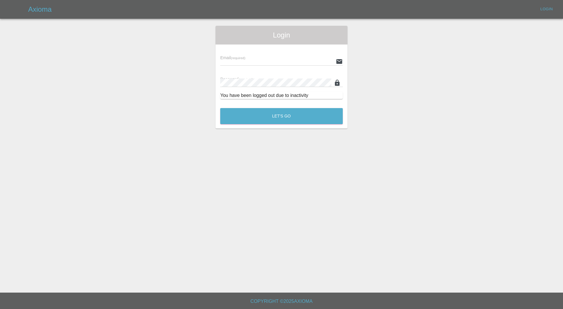
type input "[PERSON_NAME][EMAIL_ADDRESS][PERSON_NAME][DOMAIN_NAME]"
click at [276, 96] on div "You have been logged out due to inactivity" at bounding box center [281, 95] width 123 height 7
click at [277, 115] on button "Let's Go" at bounding box center [281, 116] width 123 height 16
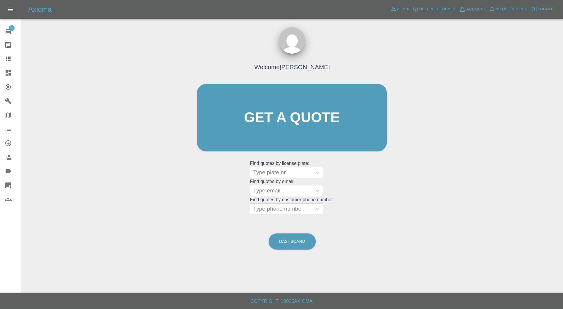
click at [278, 176] on div at bounding box center [281, 173] width 56 height 8
type input "ya21"
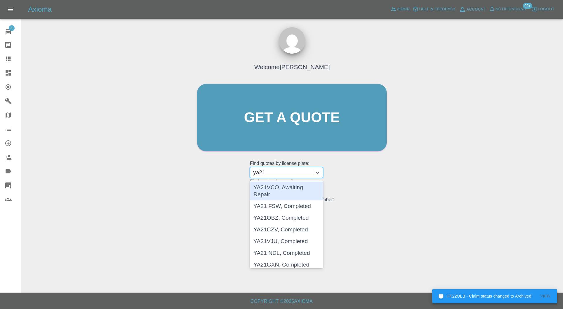
click at [302, 188] on div "YA21VCO, Awaiting Repair" at bounding box center [286, 191] width 73 height 19
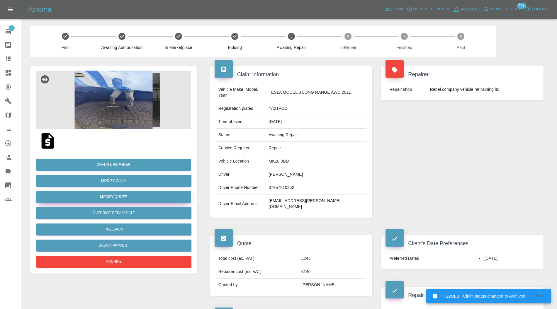
click at [155, 198] on button "Modify Quote" at bounding box center [113, 197] width 154 height 12
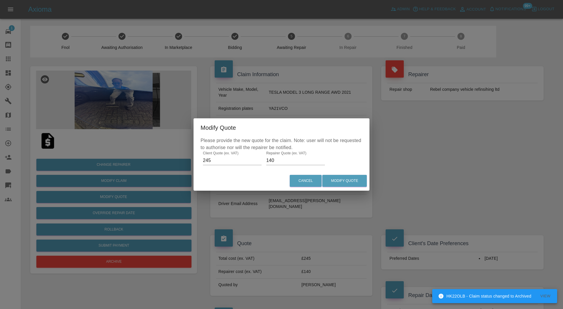
click at [281, 161] on input "140" at bounding box center [295, 160] width 59 height 9
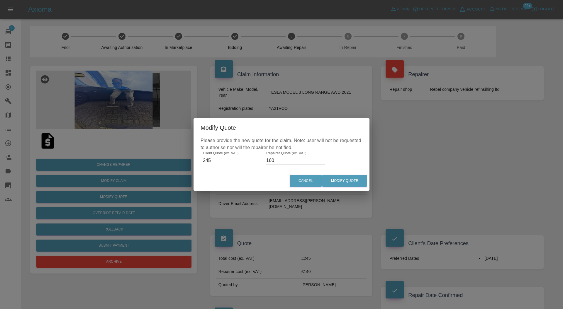
type input "160"
click at [337, 178] on button "Modify Quote" at bounding box center [344, 181] width 45 height 12
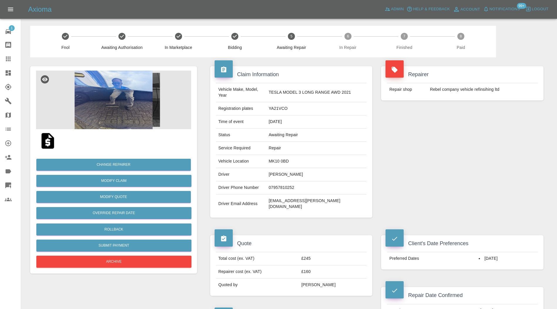
click at [8, 71] on icon at bounding box center [8, 72] width 5 height 5
